Goal: Check status: Check status

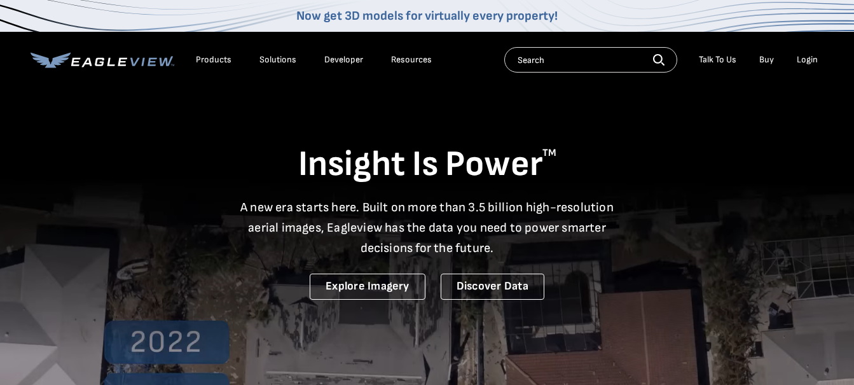
click at [807, 59] on div "Login" at bounding box center [807, 59] width 21 height 11
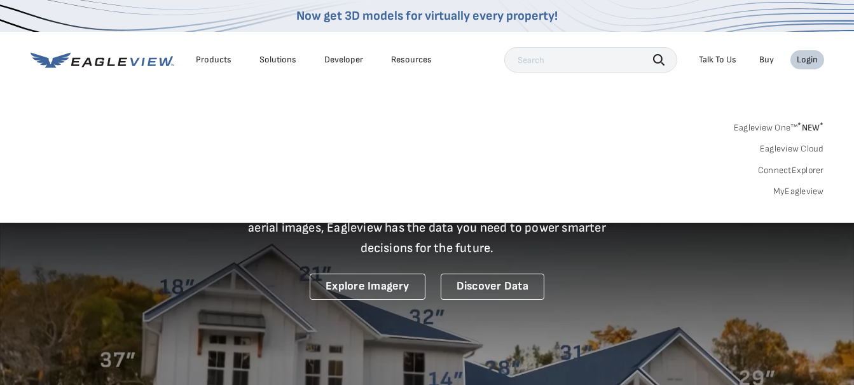
click at [759, 60] on link "Buy" at bounding box center [766, 59] width 15 height 11
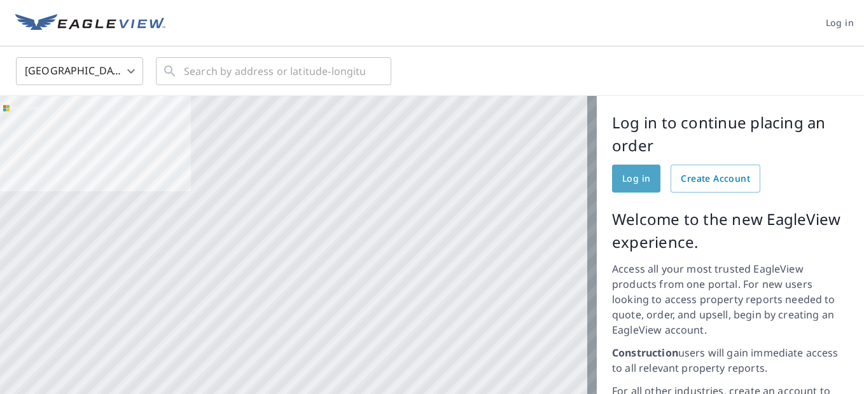
click at [624, 174] on span "Log in" at bounding box center [636, 179] width 28 height 16
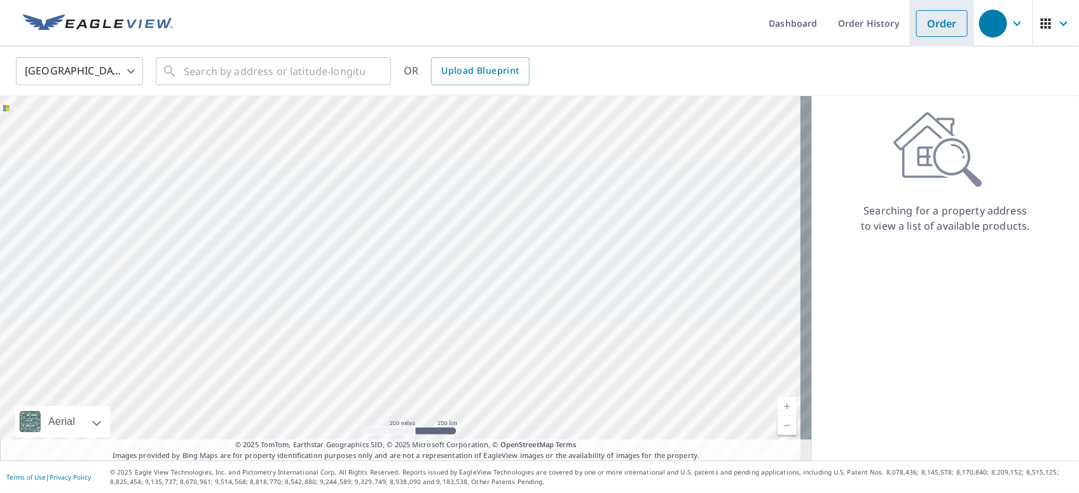
click at [929, 19] on link "Order" at bounding box center [942, 23] width 52 height 27
click at [871, 23] on link "Order History" at bounding box center [869, 23] width 82 height 46
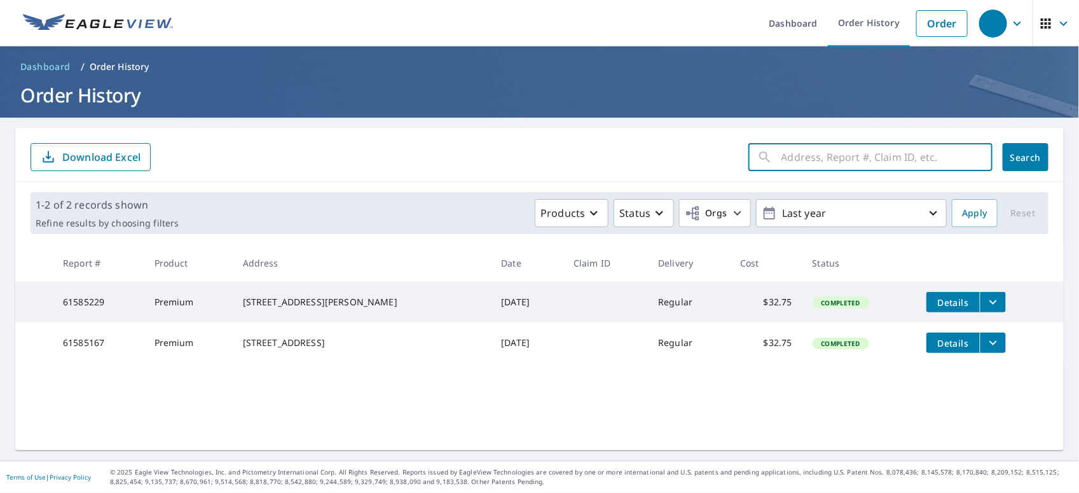
click at [806, 161] on input "text" at bounding box center [887, 157] width 211 height 36
type input "415 Homewood pl"
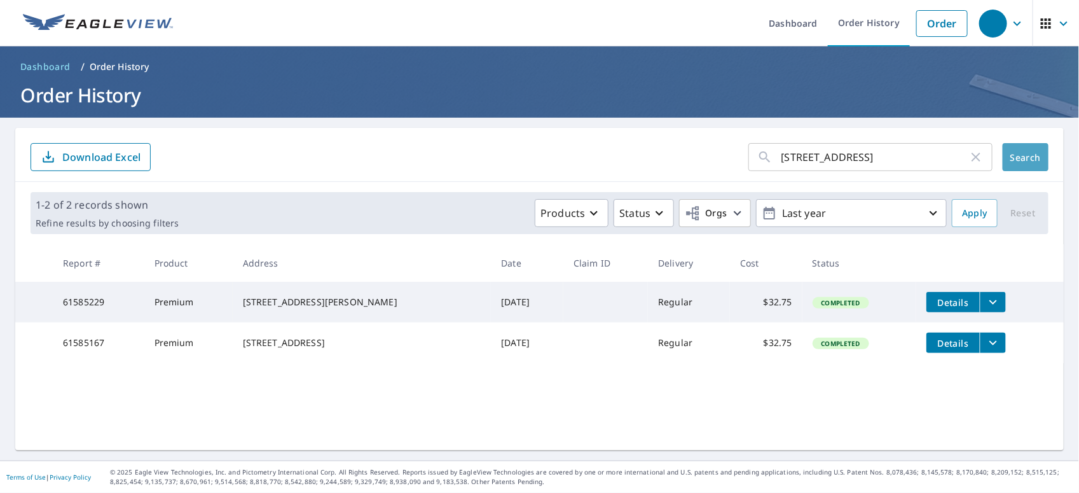
click at [1013, 157] on span "Search" at bounding box center [1025, 157] width 25 height 12
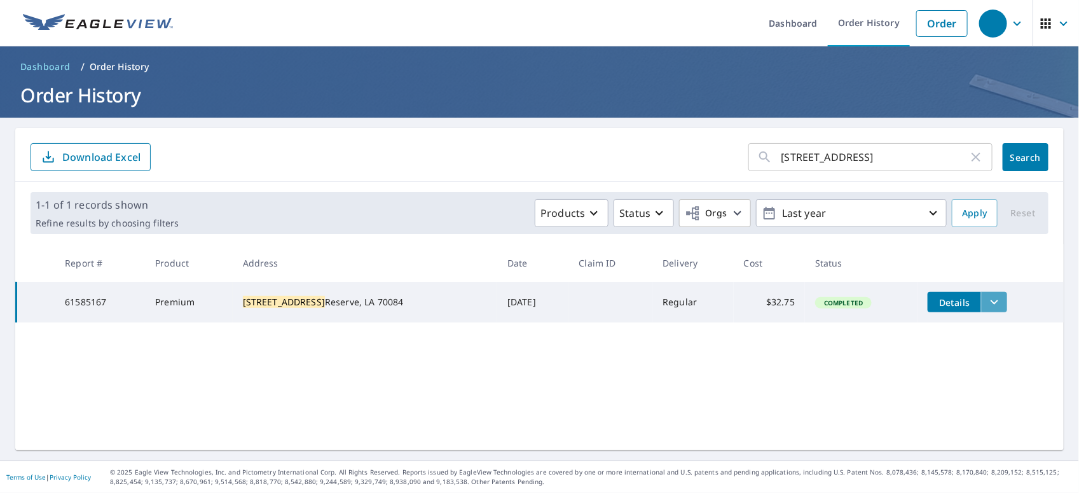
click at [987, 296] on icon "filesDropdownBtn-61585167" at bounding box center [994, 301] width 15 height 15
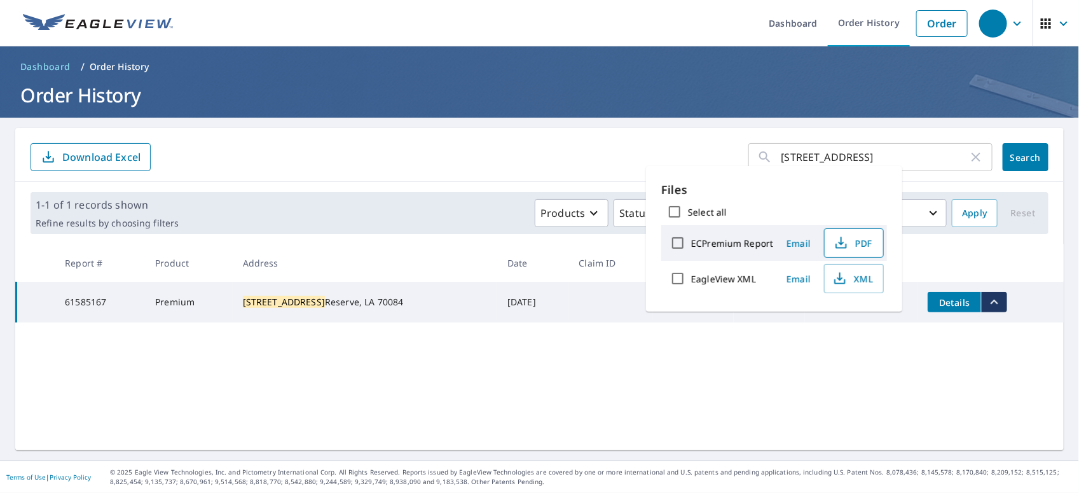
click at [840, 243] on icon "button" at bounding box center [841, 241] width 6 height 8
